Goal: Information Seeking & Learning: Learn about a topic

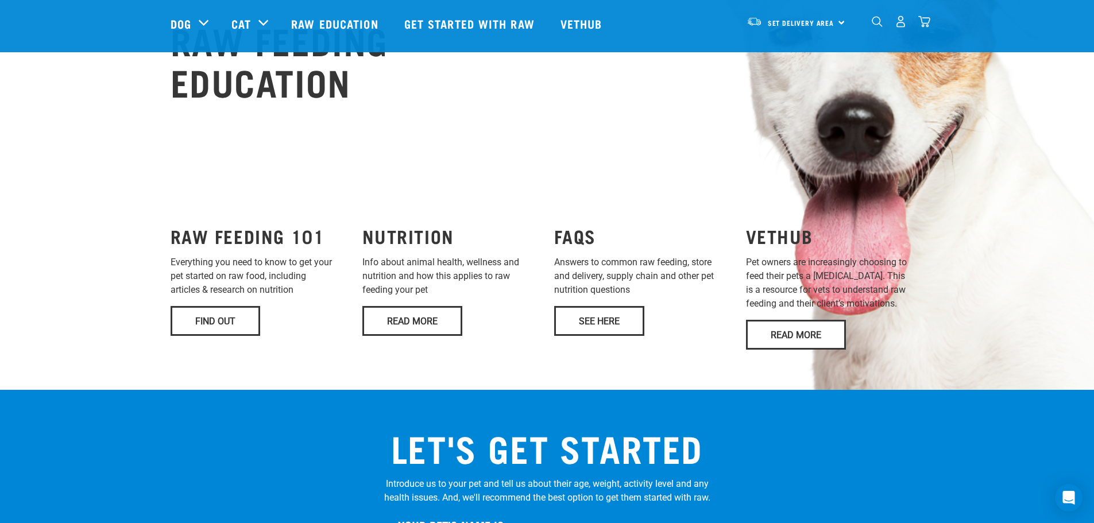
scroll to position [804, 0]
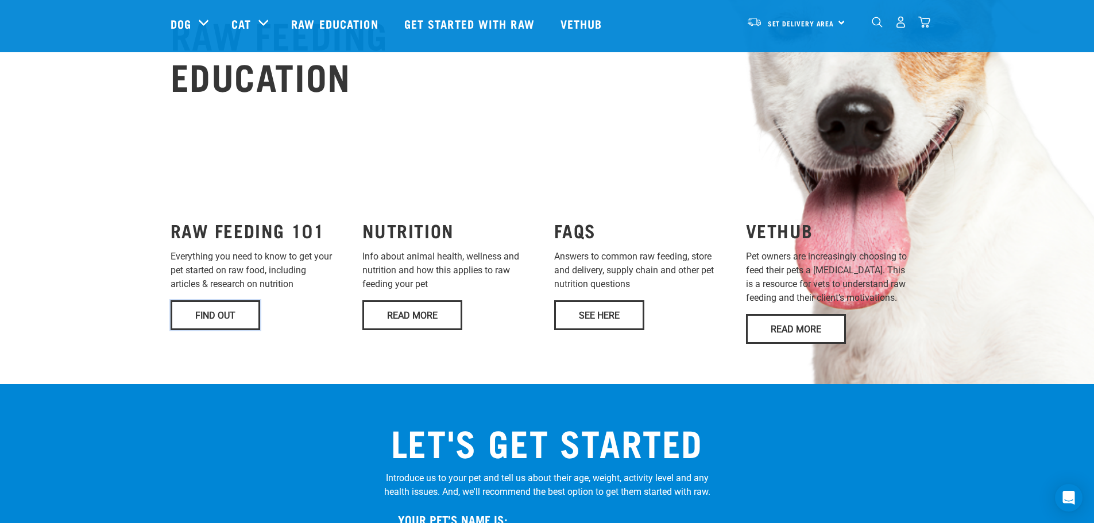
click at [217, 300] on link "Find Out" at bounding box center [216, 315] width 90 height 30
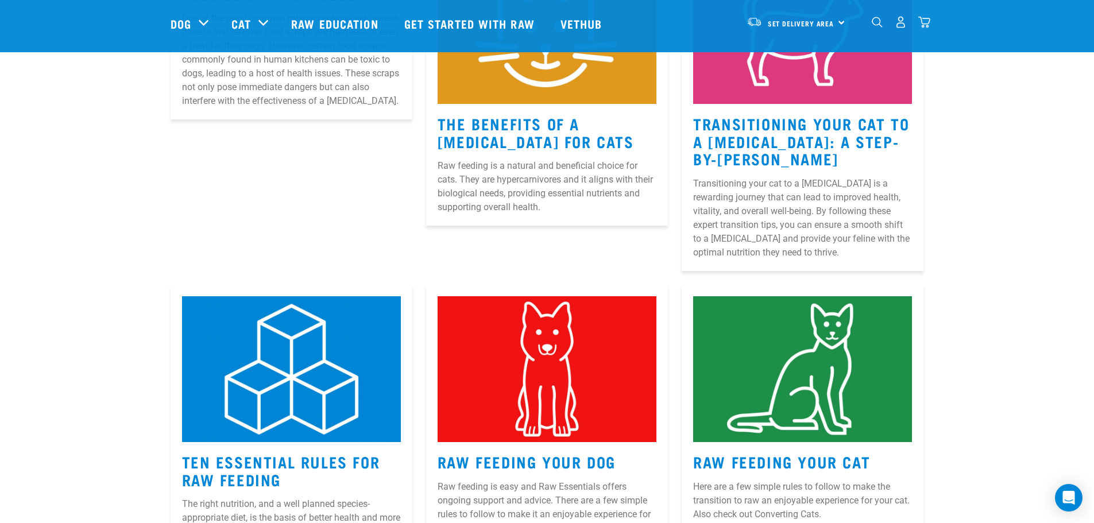
scroll to position [402, 0]
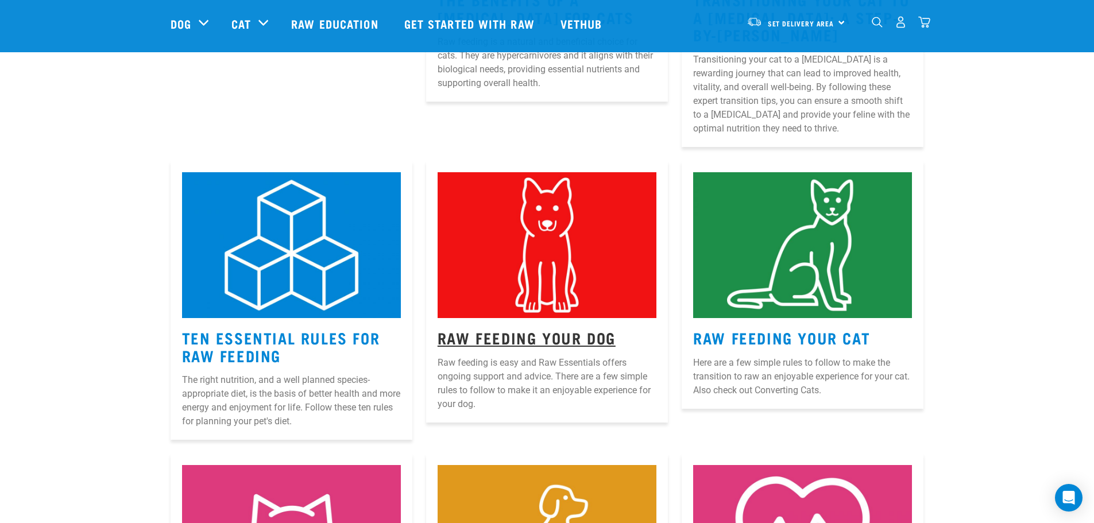
click at [529, 335] on link "Raw Feeding Your Dog" at bounding box center [527, 337] width 178 height 9
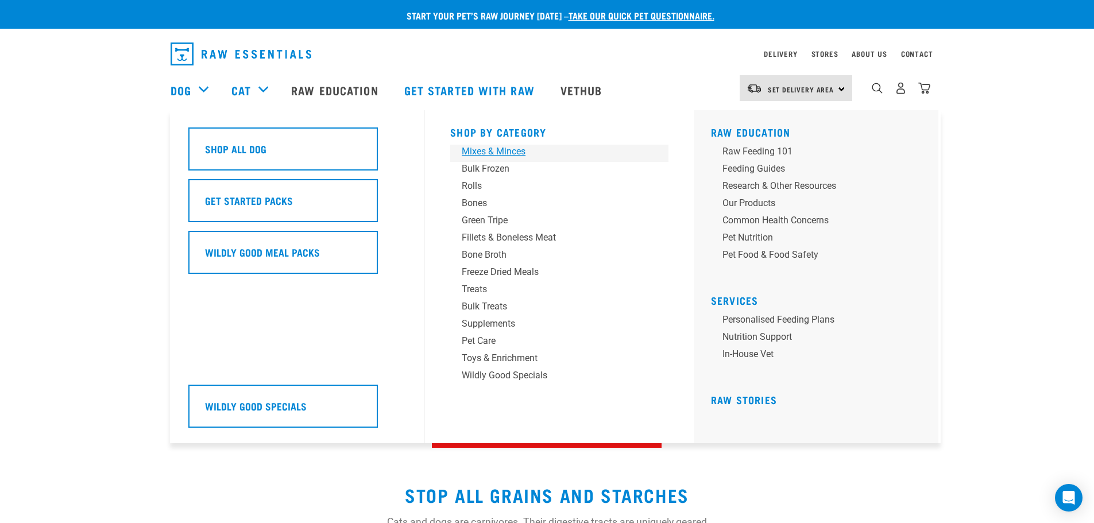
click at [498, 151] on div "Mixes & Minces" at bounding box center [551, 152] width 179 height 14
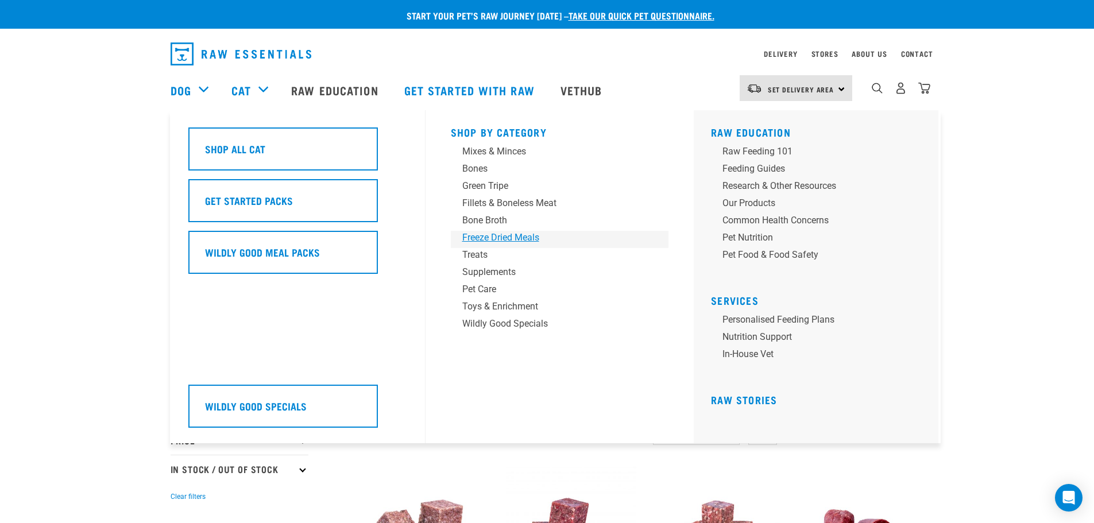
click at [496, 240] on div "Freeze Dried Meals" at bounding box center [551, 238] width 179 height 14
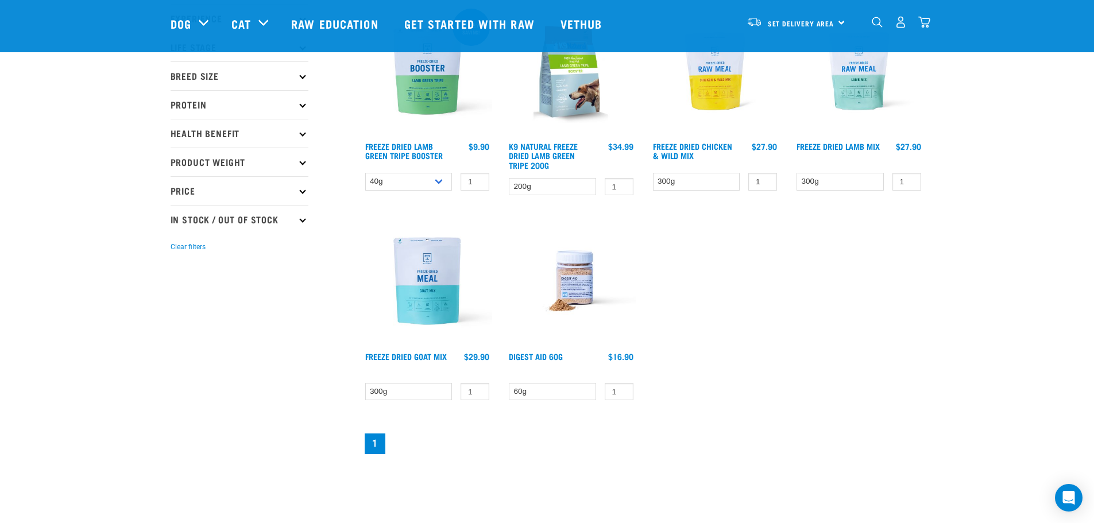
scroll to position [172, 0]
